Goal: Find contact information: Find contact information

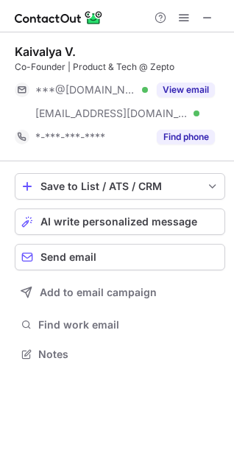
scroll to position [344, 234]
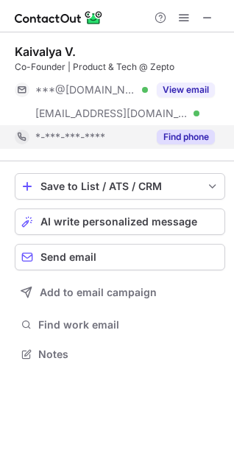
click at [181, 143] on button "Find phone" at bounding box center [186, 137] width 58 height 15
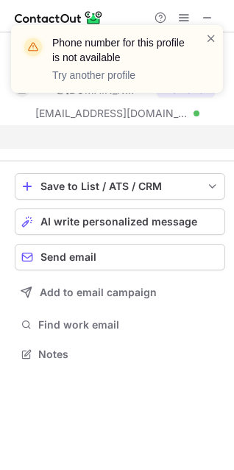
scroll to position [320, 234]
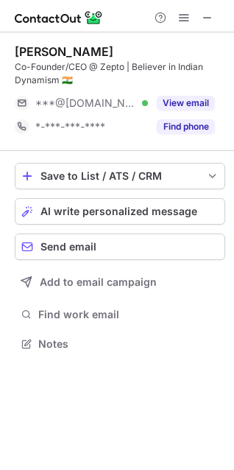
scroll to position [333, 234]
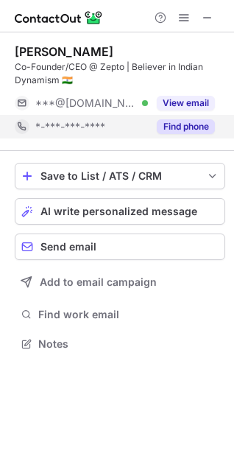
click at [180, 132] on button "Find phone" at bounding box center [186, 126] width 58 height 15
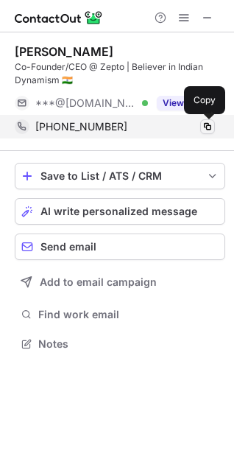
click at [210, 127] on span at bounding box center [208, 127] width 12 height 12
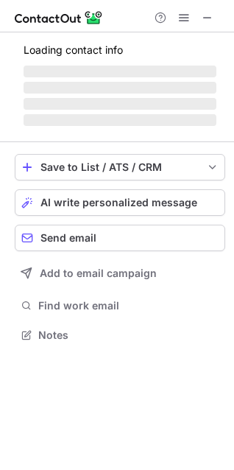
scroll to position [344, 234]
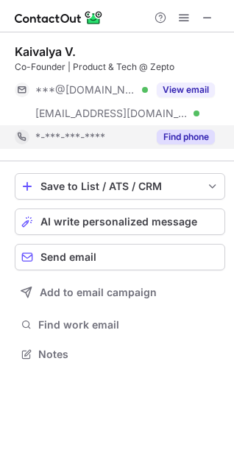
click at [202, 138] on button "Find phone" at bounding box center [186, 137] width 58 height 15
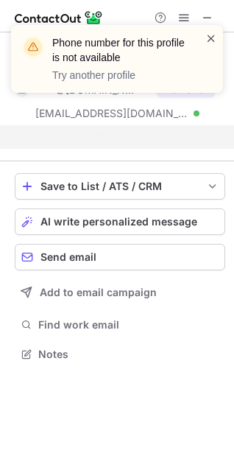
drag, startPoint x: 194, startPoint y: 93, endPoint x: 213, endPoint y: 40, distance: 56.3
click at [213, 40] on div "Phone number for this profile is not available Try another profile" at bounding box center [117, 64] width 236 height 109
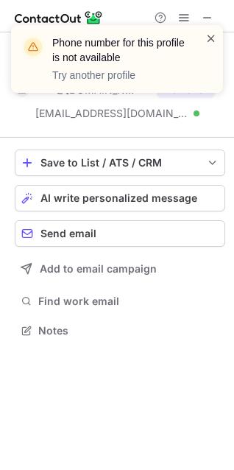
scroll to position [320, 234]
click at [213, 40] on span at bounding box center [211, 38] width 12 height 15
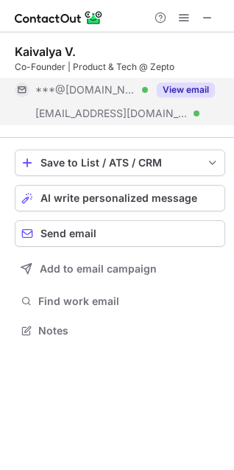
click at [174, 85] on button "View email" at bounding box center [186, 89] width 58 height 15
